Goal: Task Accomplishment & Management: Use online tool/utility

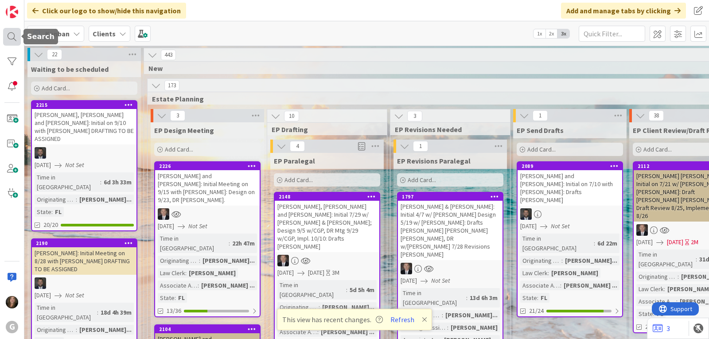
click at [13, 37] on div at bounding box center [12, 37] width 18 height 18
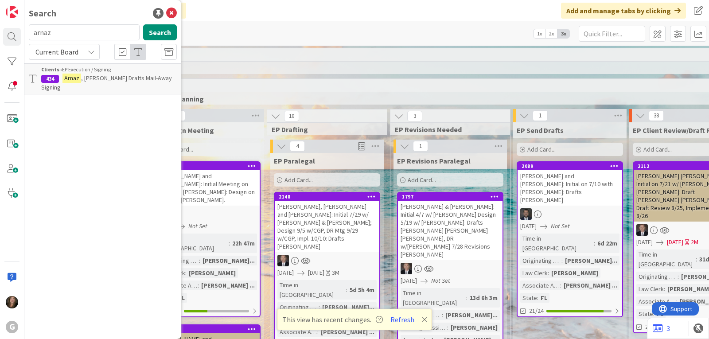
drag, startPoint x: 85, startPoint y: 34, endPoint x: 26, endPoint y: 28, distance: 59.1
click at [26, 28] on div "arnaz Search" at bounding box center [102, 33] width 159 height 19
type input "grevenitz"
click at [91, 78] on span ", Curtis and Barbara - Non-LMP Mtg. 9/16 w/CGP; Drafts" at bounding box center [108, 82] width 134 height 17
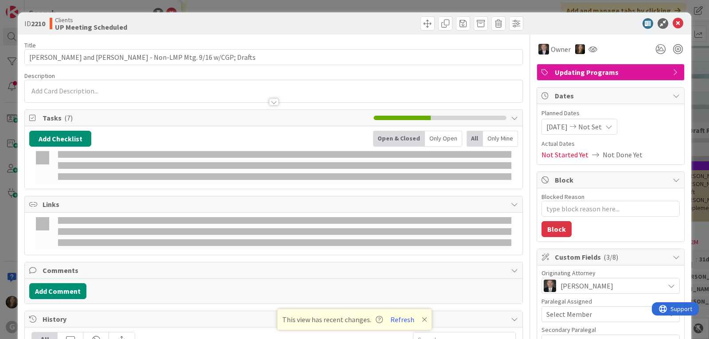
type textarea "x"
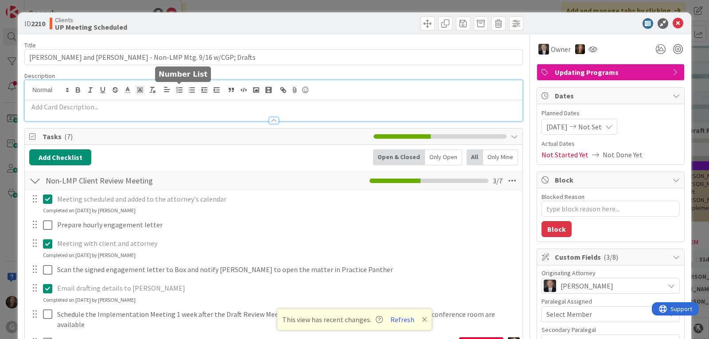
click at [184, 89] on div at bounding box center [273, 100] width 497 height 41
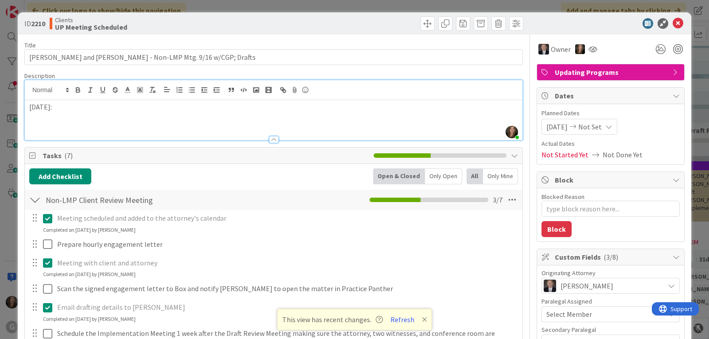
click at [45, 116] on p at bounding box center [273, 117] width 488 height 10
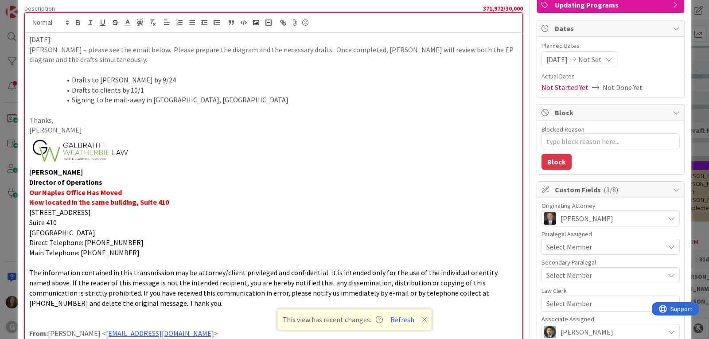
scroll to position [66, 0]
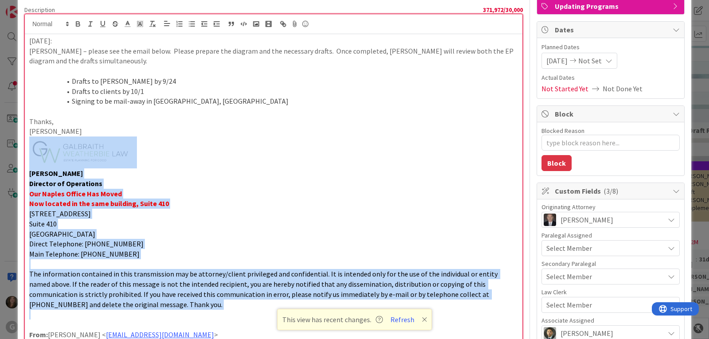
drag, startPoint x: 124, startPoint y: 310, endPoint x: -4, endPoint y: 160, distance: 196.6
click at [0, 160] on html "G Click our logo to show/hide this navigation Add and manage tabs by clicking K…" at bounding box center [354, 169] width 709 height 339
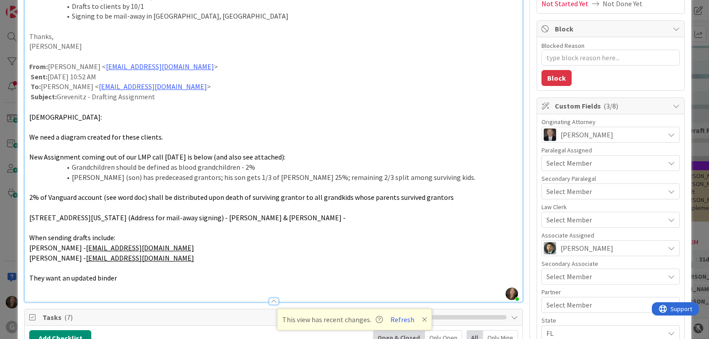
scroll to position [155, 0]
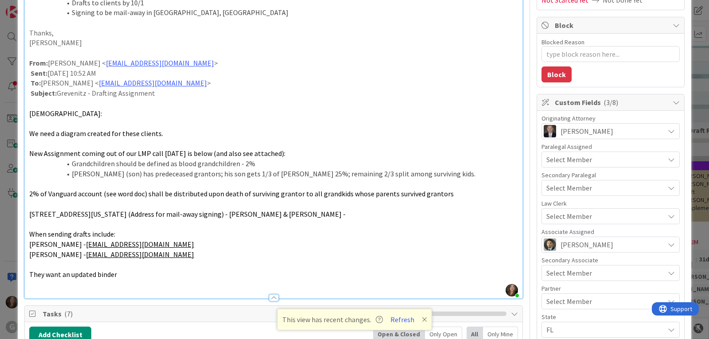
click at [555, 214] on span "Select Member" at bounding box center [569, 216] width 46 height 11
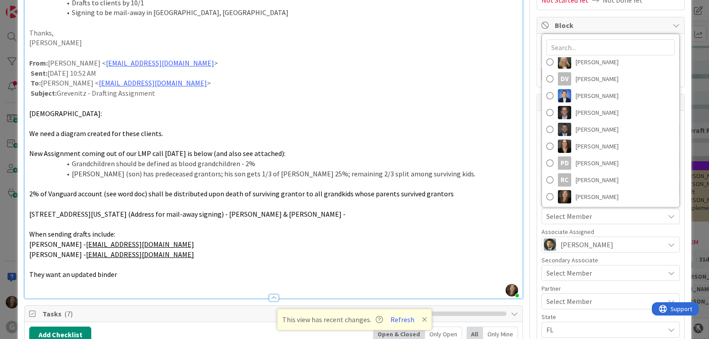
scroll to position [106, 0]
click at [575, 162] on span "[PERSON_NAME]" at bounding box center [596, 161] width 43 height 13
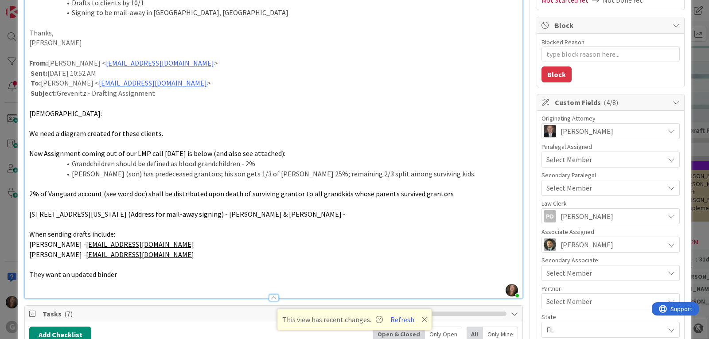
type textarea "x"
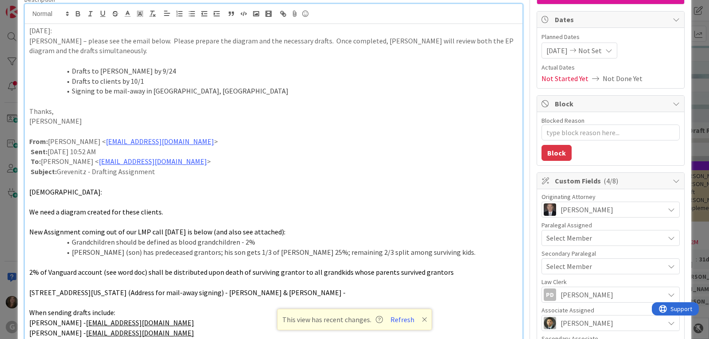
scroll to position [0, 0]
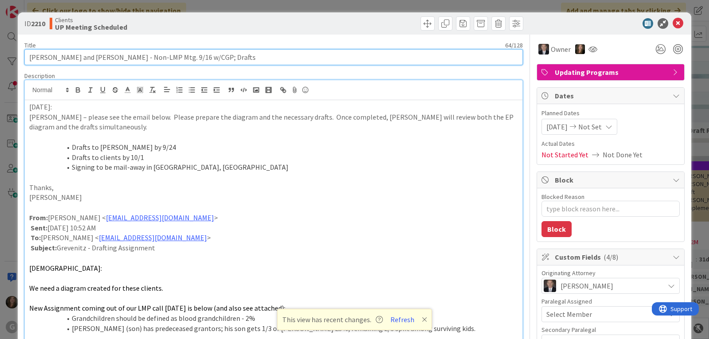
click at [244, 57] on input "Grevenitz , Curtis and Barbara - Non-LMP Mtg. 9/16 w/CGP; Drafts" at bounding box center [273, 57] width 498 height 16
type input "Grevenitz , Curtis and Barbara - Non-LMP Mtg. 9/16 w/CGP; Drafts Paul Chris"
type textarea "x"
type input "Grevenitz , Curtis and Barbara - Non-LMP Mtg. 9/16 w/CGP; Drafts Paul Chris"
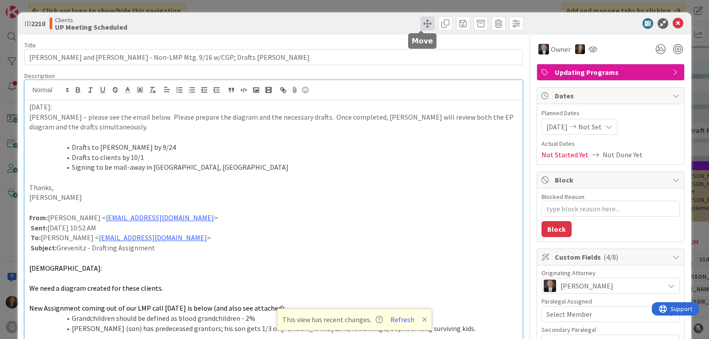
click at [420, 25] on span at bounding box center [427, 23] width 14 height 14
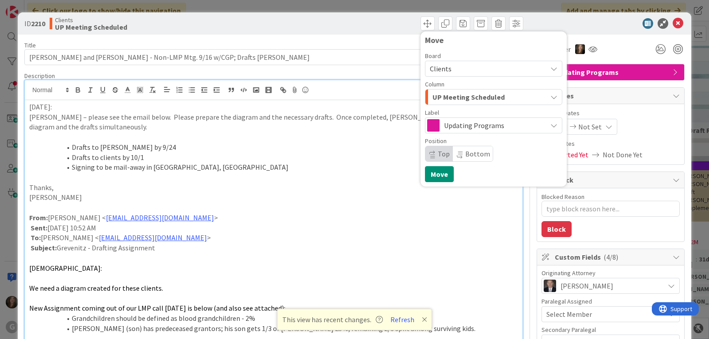
click at [541, 97] on button "UP Meeting Scheduled" at bounding box center [493, 97] width 137 height 16
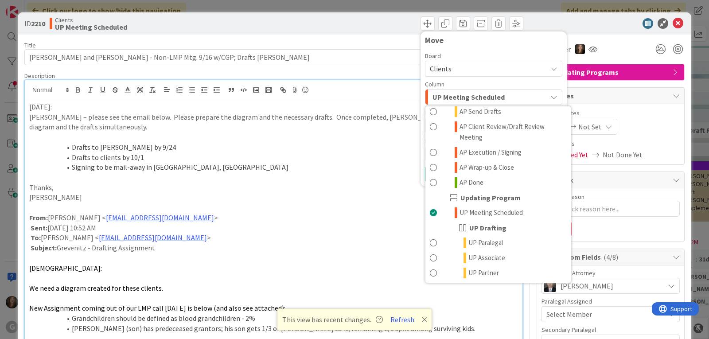
scroll to position [576, 0]
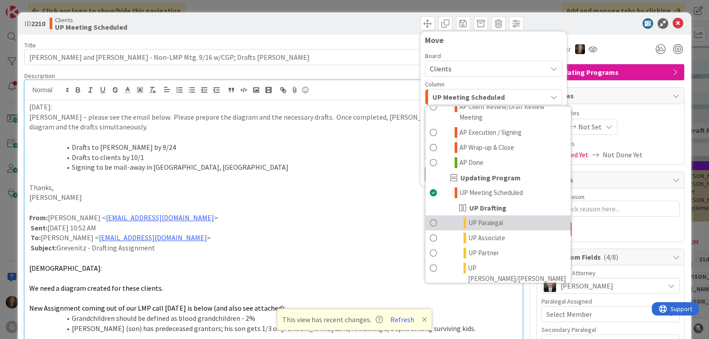
click at [487, 217] on span "UP Paralegal" at bounding box center [485, 222] width 35 height 11
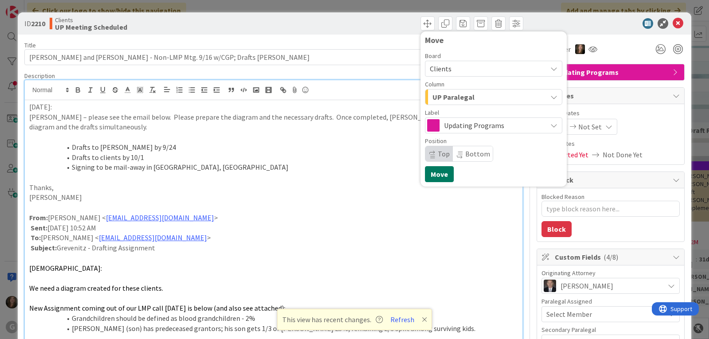
click at [437, 176] on button "Move" at bounding box center [439, 174] width 29 height 16
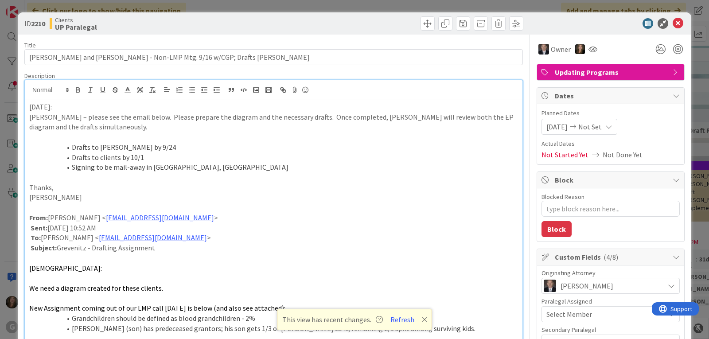
type textarea "x"
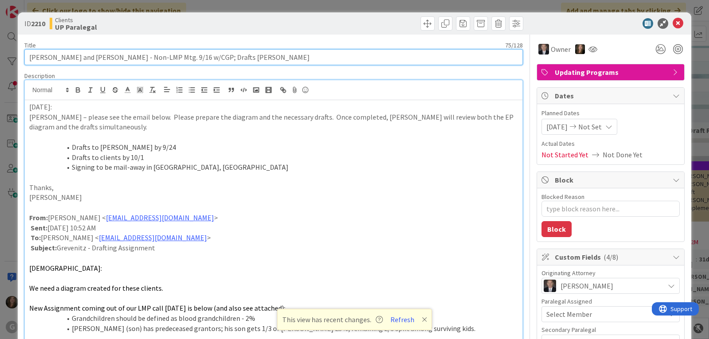
click at [255, 59] on input "Grevenitz , Curtis and Barbara - Non-LMP Mtg. 9/16 w/CGP; Drafts Paul Chris" at bounding box center [273, 57] width 498 height 16
type input "Grevenitz , Curtis and Barbara - Non-LMP Mtg. 9/16 w/CGP; Drafts Paul Chris: Si…"
type textarea "x"
type input "Grevenitz , Curtis and Barbara - Non-LMP Mtg. 9/16 w/CGP; Drafts Paul Chris: Si…"
type textarea "x"
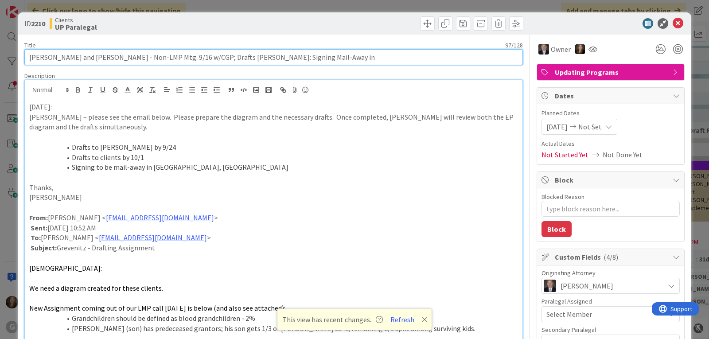
type input "Grevenitz , Curtis and Barbara - Non-LMP Mtg. 9/16 w/CGP; Drafts Paul Chris: Si…"
type textarea "x"
type input "Grevenitz , Curtis and Barbara - Non-LMP Mtg. 9/16 w/CGP; Drafts Paul Chris: Si…"
type textarea "x"
type input "Grevenitz , Curtis and Barbara - Non-LMP Mtg. 9/16 w/CGP; Drafts Paul Chris: Si…"
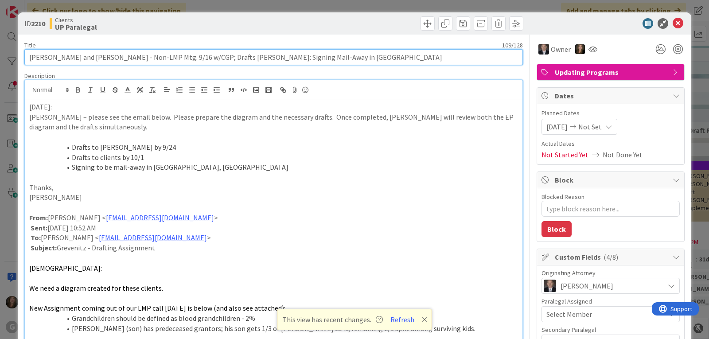
type textarea "x"
type input "Grevenitz , Curtis and Barbara - Non-LMP Mtg. 9/16 w/CGP; Drafts Paul Chris: Si…"
type textarea "x"
type input "[PERSON_NAME] and [PERSON_NAME] - Non-LMP Mtg. 9/16 w/CGP; Drafts [PERSON_NAME]…"
type textarea "x"
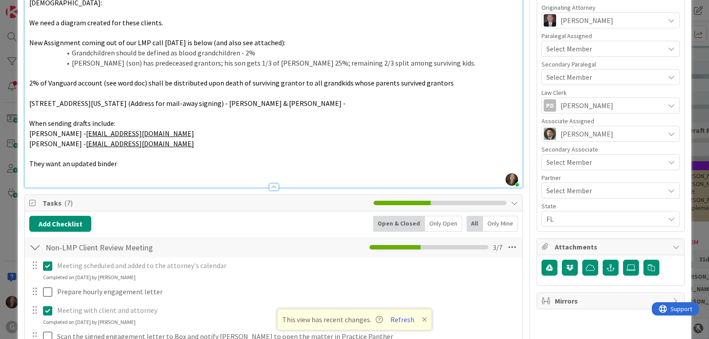
scroll to position [266, 0]
type input "[PERSON_NAME] and [PERSON_NAME] - Non-LMP Mtg. 9/16 w/CGP; Drafts [PERSON_NAME]…"
click at [64, 224] on button "Add Checklist" at bounding box center [60, 223] width 62 height 16
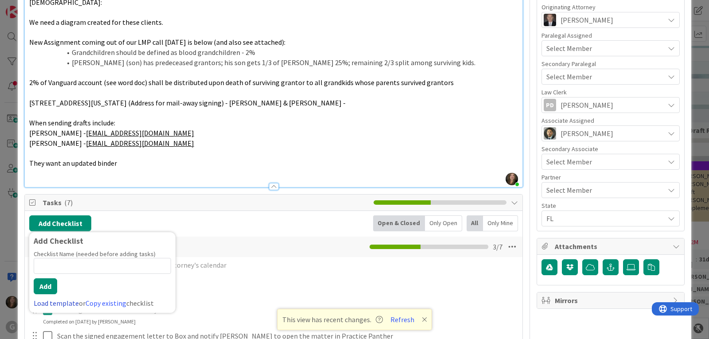
click at [45, 301] on link "Load template" at bounding box center [56, 303] width 45 height 9
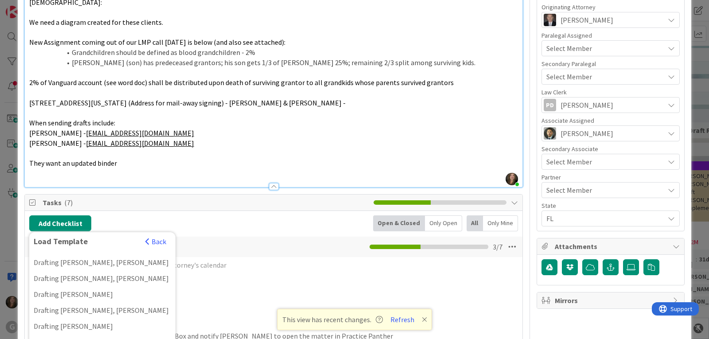
scroll to position [709, 0]
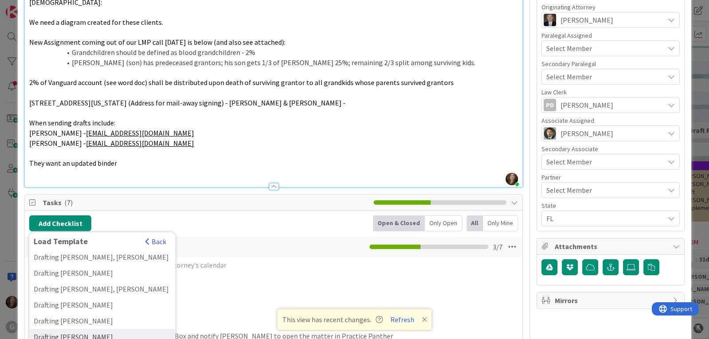
click at [67, 329] on div "Drafting Paul, Chris" at bounding box center [102, 337] width 146 height 16
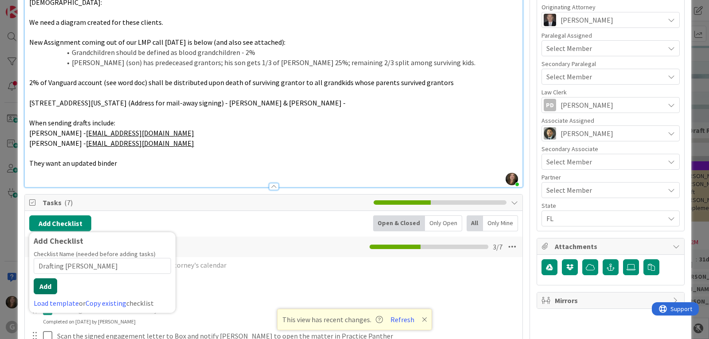
click at [42, 291] on button "Add" at bounding box center [45, 286] width 23 height 16
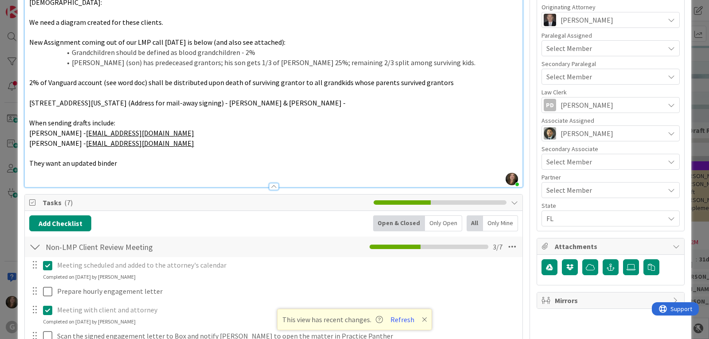
type textarea "x"
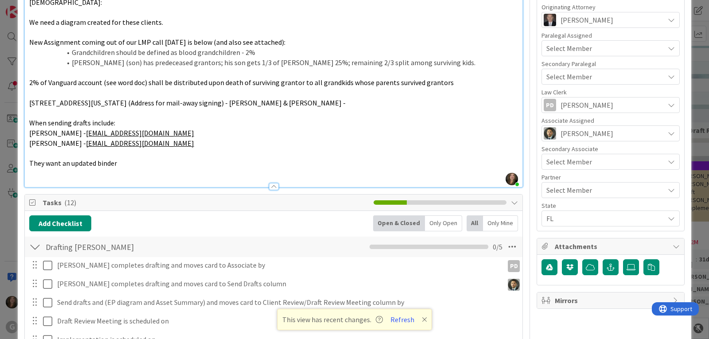
scroll to position [454, 0]
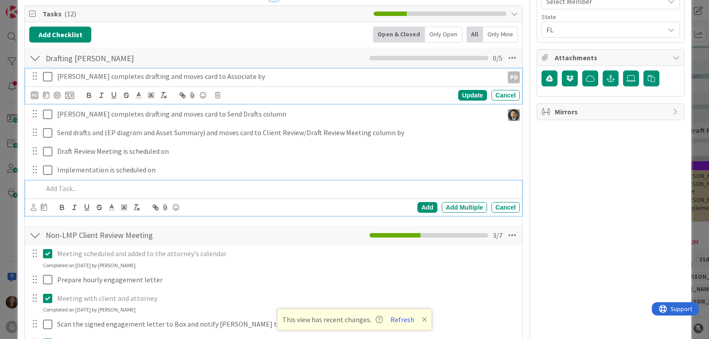
click at [101, 78] on p "Paul completes drafting and moves card to Associate by" at bounding box center [278, 76] width 442 height 10
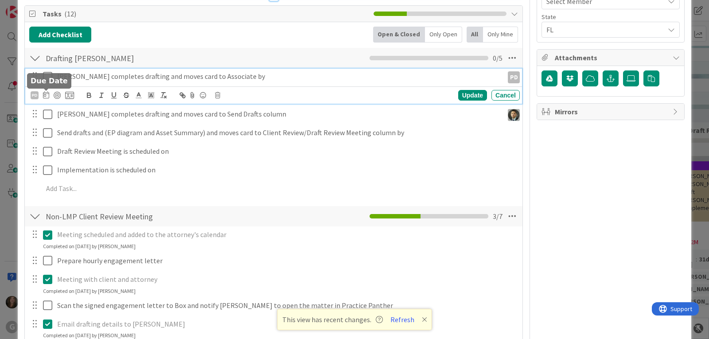
click at [46, 92] on icon at bounding box center [46, 94] width 6 height 7
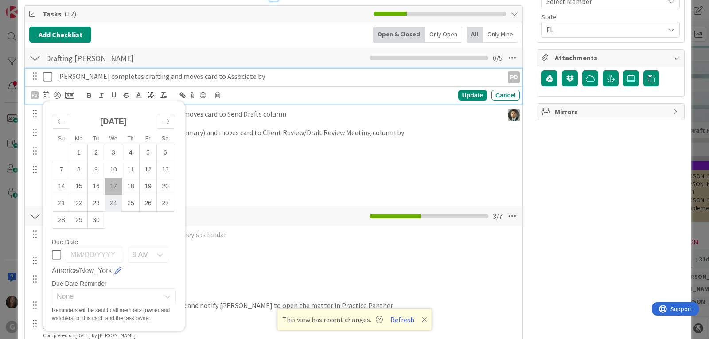
click at [112, 198] on td "24" at bounding box center [113, 203] width 17 height 17
type input "09/24/2025"
type textarea "x"
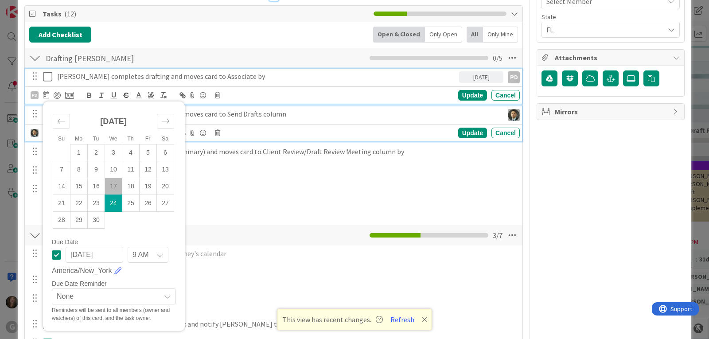
click at [217, 112] on p "Chris completes drafting and moves card to Send Drafts column" at bounding box center [278, 114] width 442 height 10
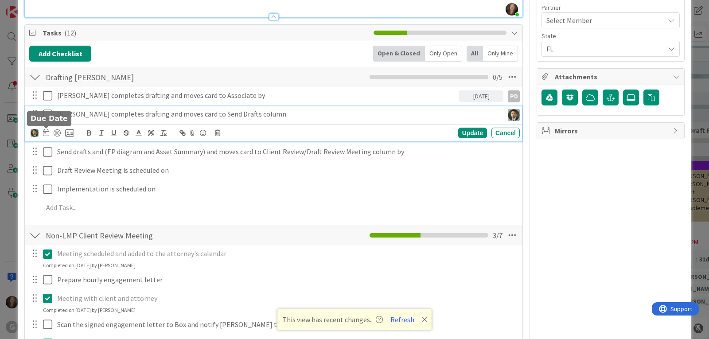
click at [43, 132] on icon at bounding box center [46, 132] width 6 height 7
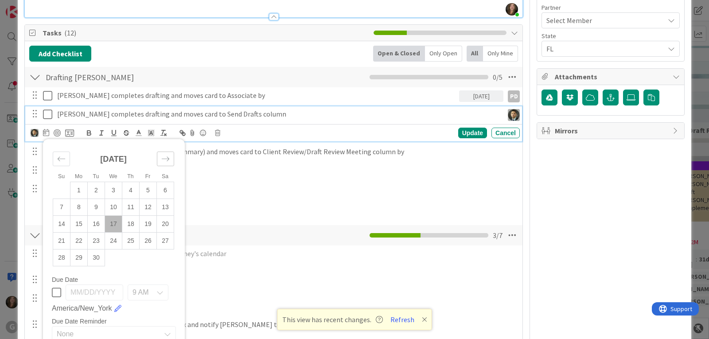
click at [168, 159] on icon "Move forward to switch to the next month." at bounding box center [165, 159] width 8 height 8
click at [114, 186] on td "1" at bounding box center [113, 190] width 17 height 17
type input "10/01/2025"
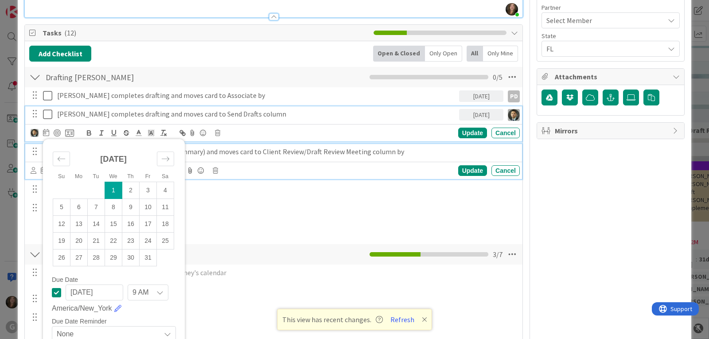
click at [283, 155] on p "Send drafts and (EP diagram and Asset Summary) and moves card to Client Review/…" at bounding box center [286, 152] width 459 height 10
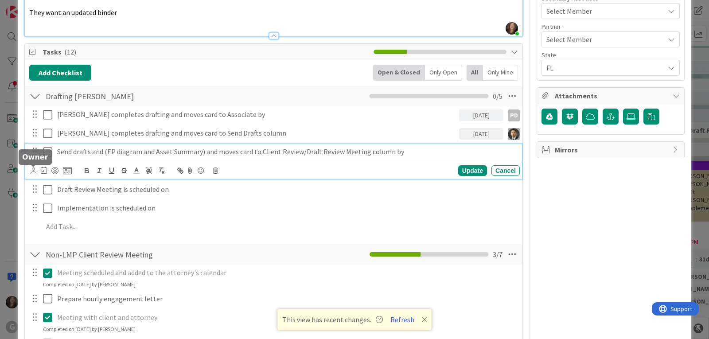
click at [32, 171] on icon at bounding box center [34, 170] width 6 height 7
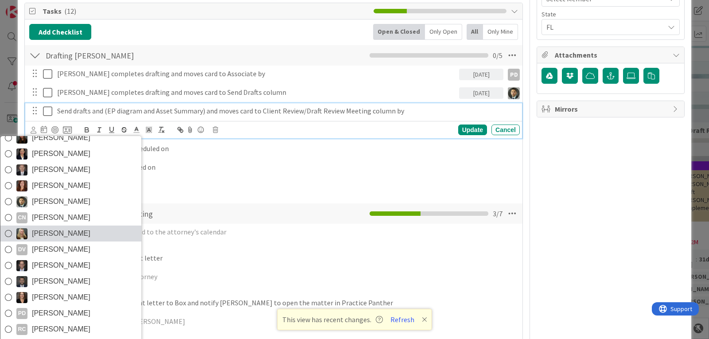
scroll to position [505, 0]
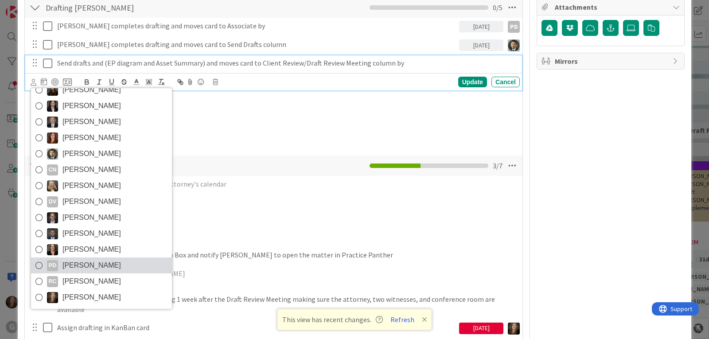
click at [69, 263] on span "[PERSON_NAME]" at bounding box center [91, 265] width 58 height 13
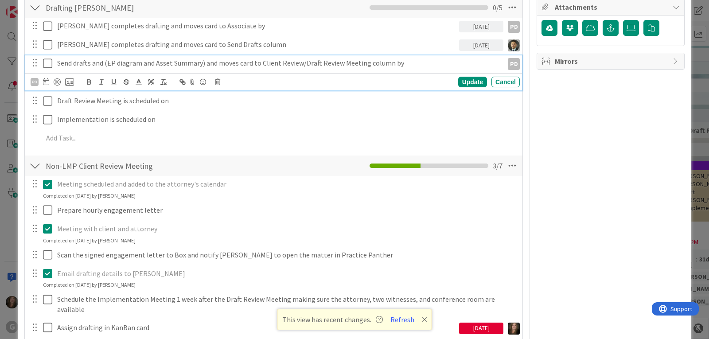
type textarea "x"
click at [47, 83] on icon at bounding box center [46, 81] width 6 height 7
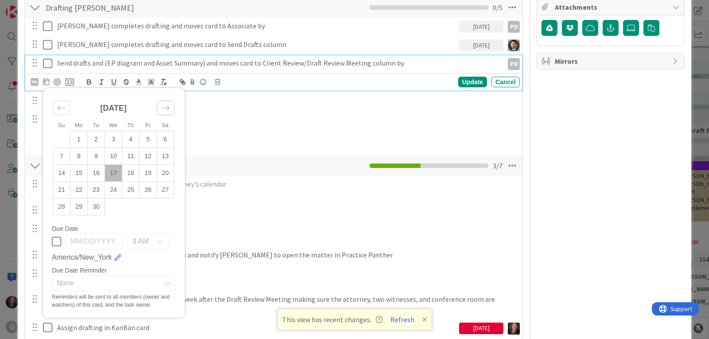
click at [163, 107] on icon "Move forward to switch to the next month." at bounding box center [165, 108] width 8 height 8
click at [113, 137] on td "1" at bounding box center [113, 139] width 17 height 17
type input "10/01/2025"
click at [236, 109] on div "Paul completes drafting and moves card to Associate by 09/24/2025 PD PD Su Mo T…" at bounding box center [273, 84] width 488 height 132
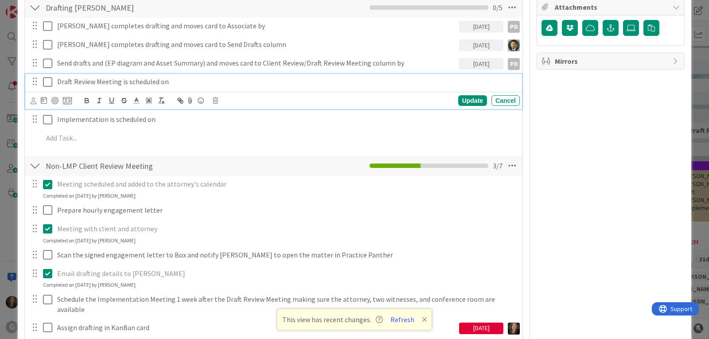
click at [142, 82] on p "Draft Review Meeting is scheduled on" at bounding box center [286, 82] width 459 height 10
click at [214, 101] on icon at bounding box center [215, 100] width 5 height 6
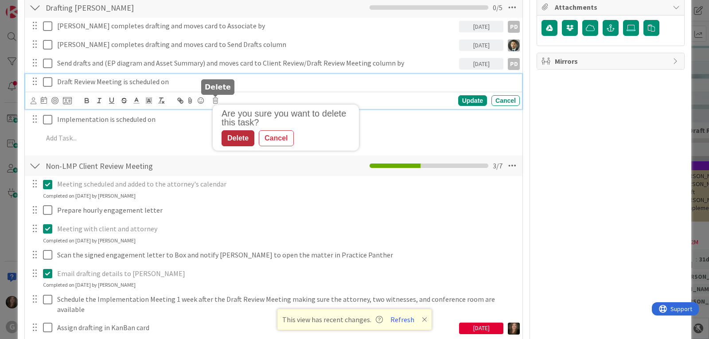
click at [244, 137] on div "Delete" at bounding box center [237, 138] width 33 height 16
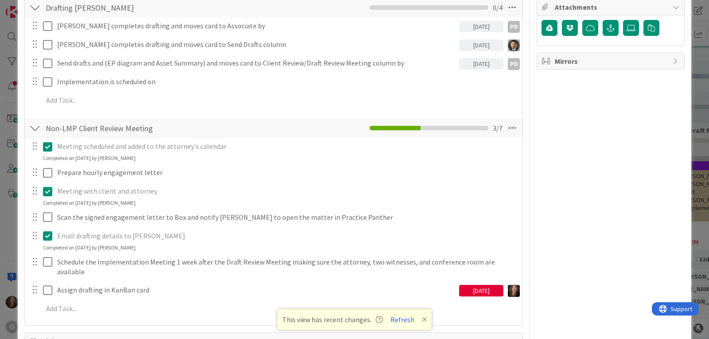
type textarea "x"
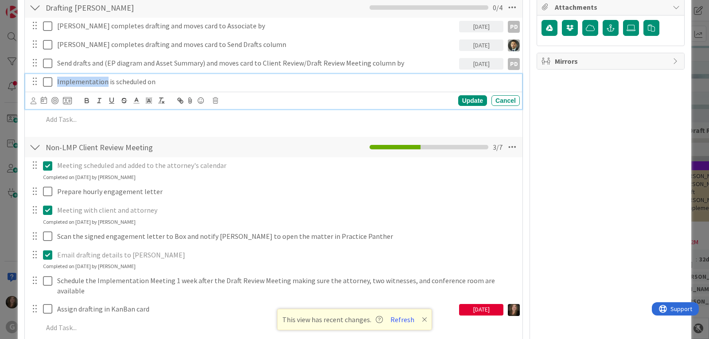
drag, startPoint x: 105, startPoint y: 82, endPoint x: 47, endPoint y: 80, distance: 57.6
click at [47, 80] on div "Implementation is scheduled on" at bounding box center [274, 82] width 491 height 16
click at [128, 83] on p "Signing is scheduled on" at bounding box center [286, 82] width 459 height 10
click at [461, 102] on div "Update" at bounding box center [472, 100] width 29 height 11
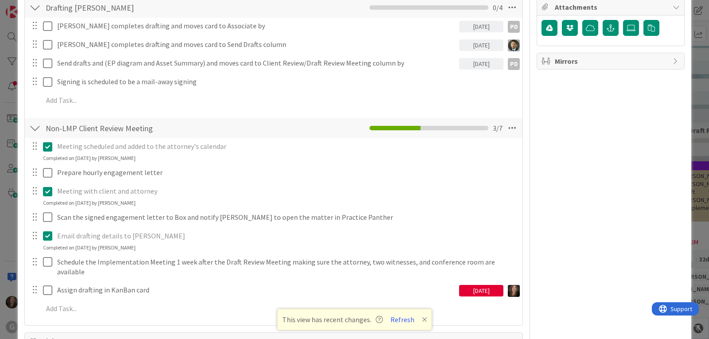
type textarea "x"
click at [399, 319] on button "Refresh" at bounding box center [402, 320] width 30 height 12
